Goal: Information Seeking & Learning: Learn about a topic

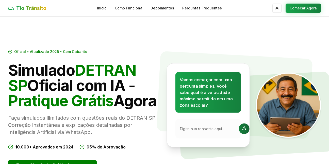
click at [239, 125] on div at bounding box center [244, 128] width 11 height 11
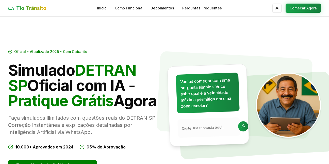
click at [68, 89] on h1 "Simulado DETRAN SP Oficial com IA - Pratique Grátis Agora" at bounding box center [84, 85] width 152 height 46
click at [48, 70] on h1 "Simulado DETRAN SP Oficial com IA - Pratique Grátis Agora" at bounding box center [84, 85] width 152 height 46
click at [105, 7] on link "Início" at bounding box center [102, 8] width 10 height 5
click at [292, 7] on button "Começar Agora" at bounding box center [303, 8] width 35 height 9
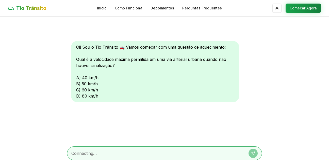
scroll to position [0, 0]
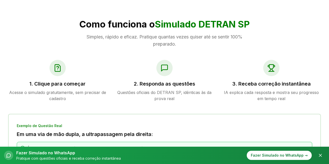
scroll to position [224, 0]
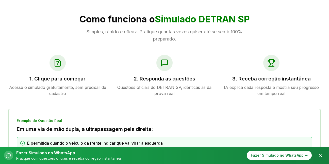
click at [58, 62] on icon at bounding box center [58, 63] width 8 height 8
drag, startPoint x: 58, startPoint y: 62, endPoint x: 41, endPoint y: 78, distance: 23.2
click at [41, 78] on div "1. Clique para começar Acesse o simulado gratuitamente, sem precisar de cadastro" at bounding box center [57, 76] width 99 height 42
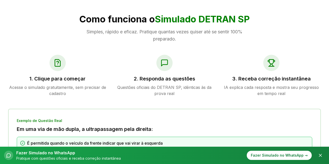
click at [41, 78] on h3 "1. Clique para começar" at bounding box center [57, 78] width 99 height 7
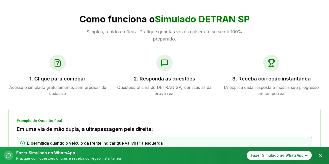
click at [41, 78] on h3 "1. Clique para começar" at bounding box center [57, 78] width 99 height 7
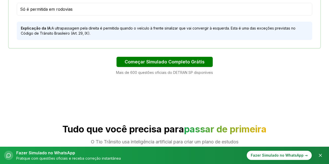
scroll to position [413, 0]
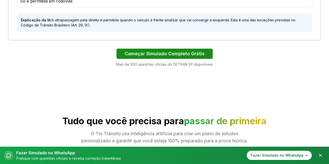
click at [197, 57] on button "Começar Simulado Completo Grátis" at bounding box center [165, 53] width 96 height 10
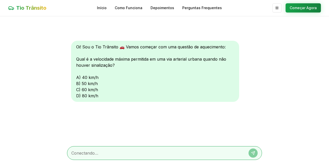
scroll to position [0, 0]
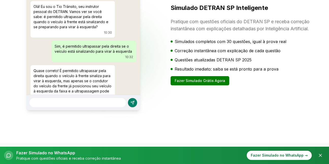
scroll to position [826, 0]
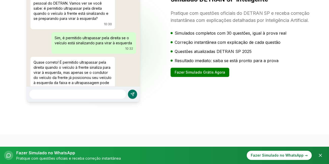
click at [130, 99] on button at bounding box center [132, 93] width 9 height 9
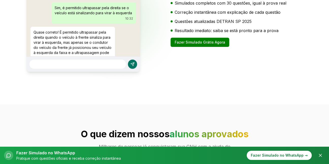
scroll to position [851, 0]
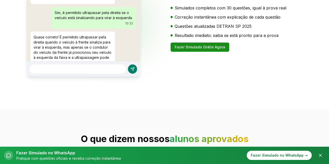
click at [204, 50] on button "Fazer Simulado Grátis Agora" at bounding box center [200, 46] width 59 height 9
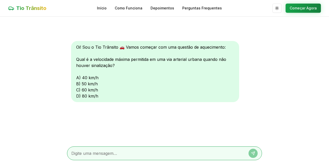
scroll to position [0, 0]
click at [308, 9] on button "Começar Agora" at bounding box center [303, 7] width 35 height 9
click at [307, 8] on button "Começar Agora" at bounding box center [303, 7] width 35 height 9
click at [307, 7] on button "Começar Agora" at bounding box center [303, 8] width 35 height 9
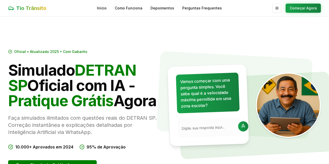
scroll to position [851, 0]
